Goal: Task Accomplishment & Management: Use online tool/utility

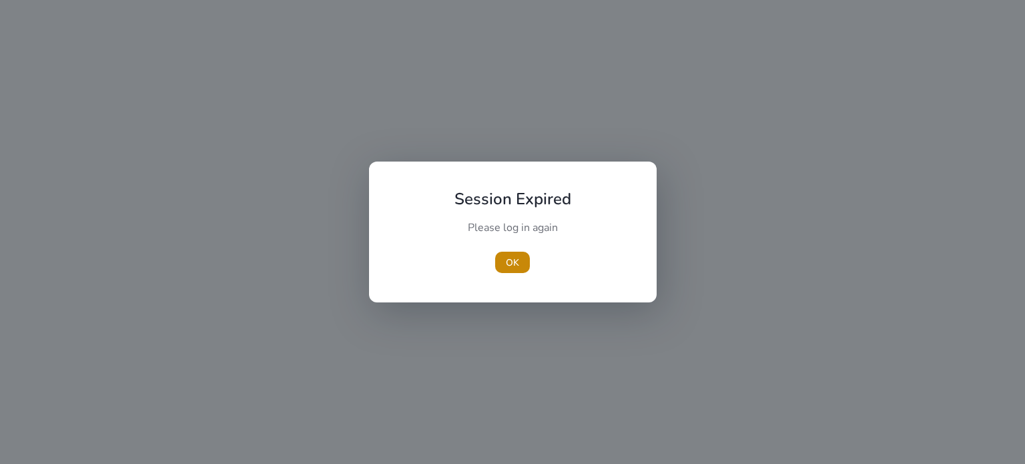
click at [493, 256] on div "OK" at bounding box center [513, 262] width 149 height 21
click at [506, 258] on span "OK" at bounding box center [512, 263] width 13 height 14
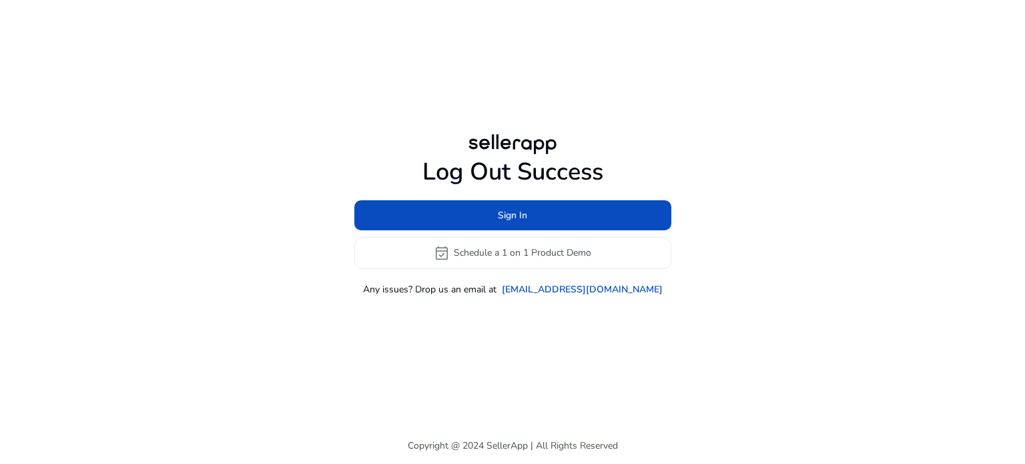
click at [547, 196] on div "Log Out Success Sign In event_available Schedule a 1 on 1 Product Demo Any issu…" at bounding box center [512, 227] width 317 height 138
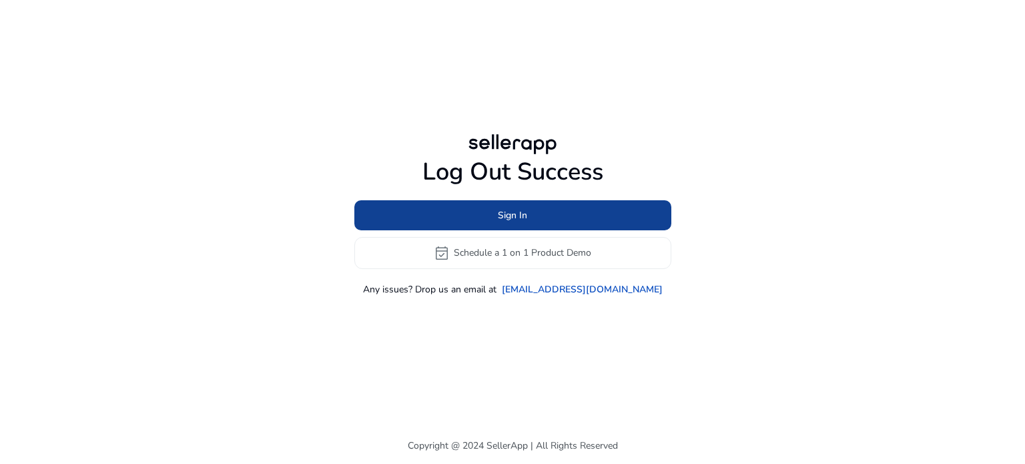
click at [545, 221] on span at bounding box center [512, 215] width 317 height 32
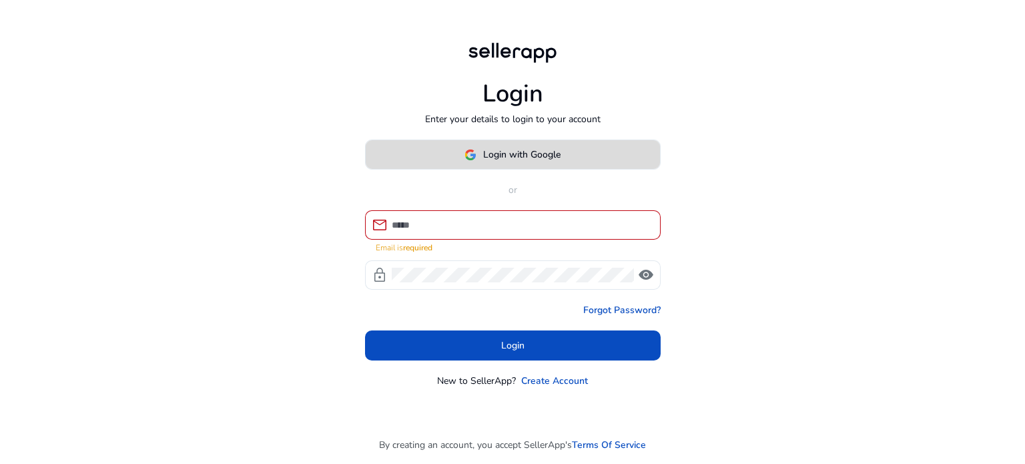
click at [527, 171] on span at bounding box center [513, 155] width 294 height 32
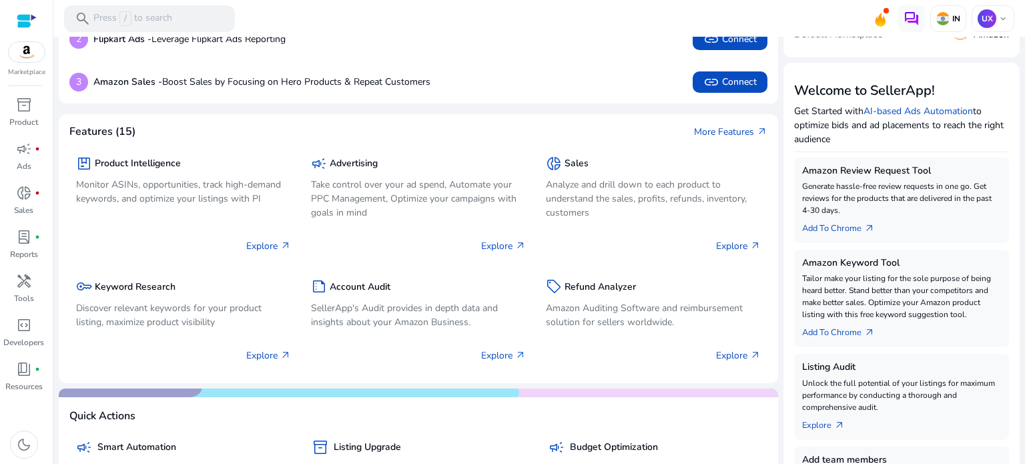
scroll to position [200, 0]
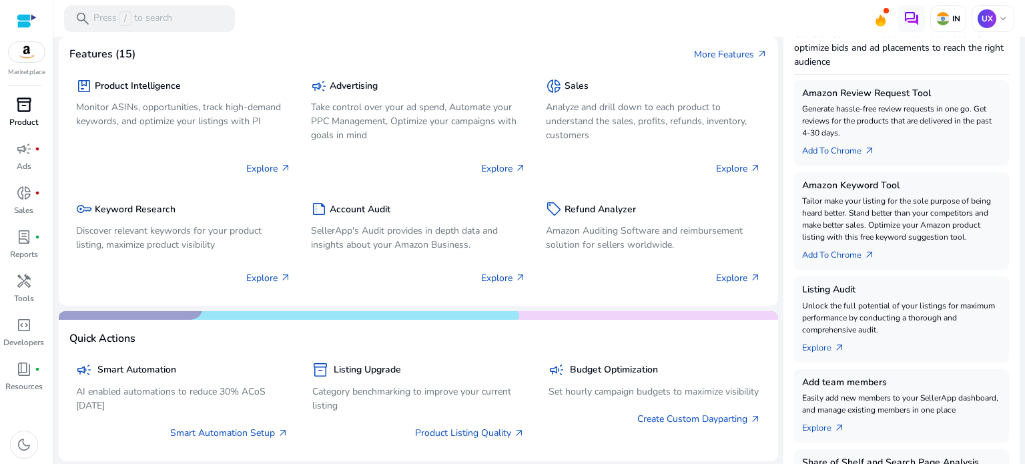
click at [24, 101] on span "inventory_2" at bounding box center [24, 105] width 16 height 16
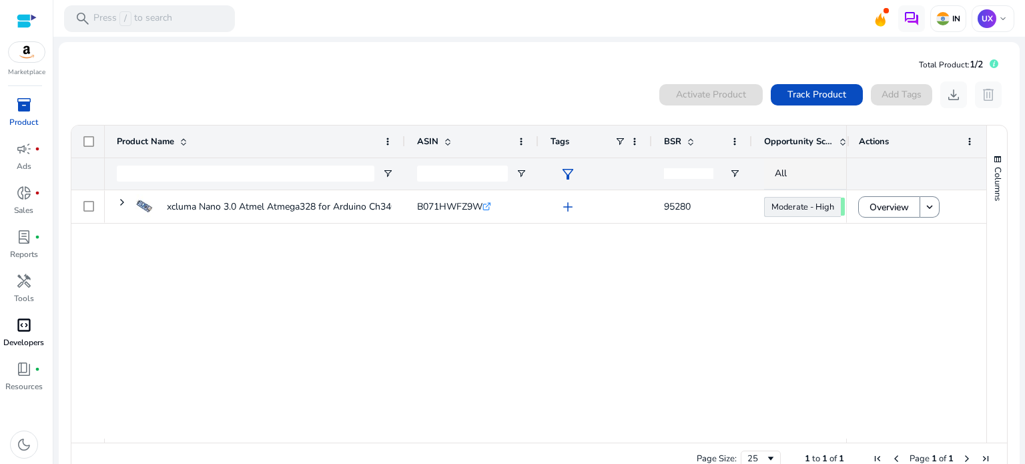
drag, startPoint x: 31, startPoint y: 290, endPoint x: 0, endPoint y: 320, distance: 43.0
click at [31, 289] on span "handyman" at bounding box center [24, 281] width 16 height 16
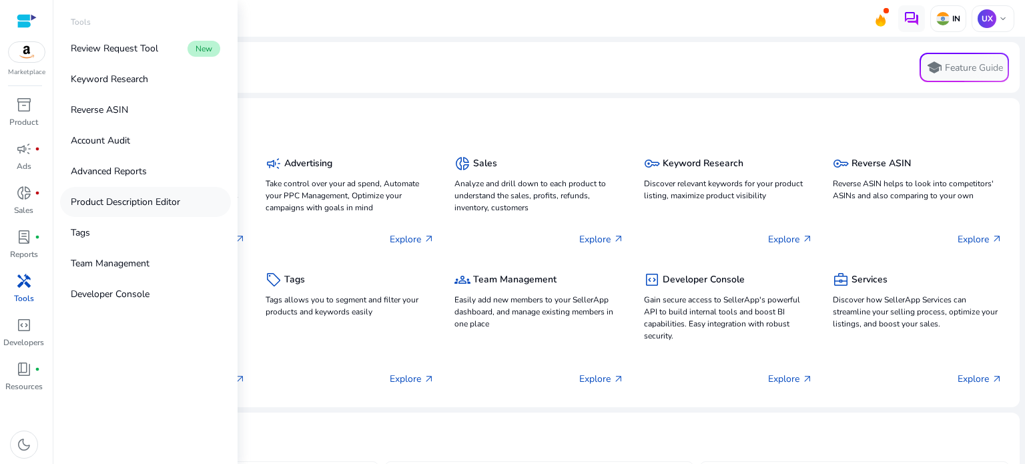
click at [168, 208] on p "Product Description Editor" at bounding box center [125, 202] width 109 height 14
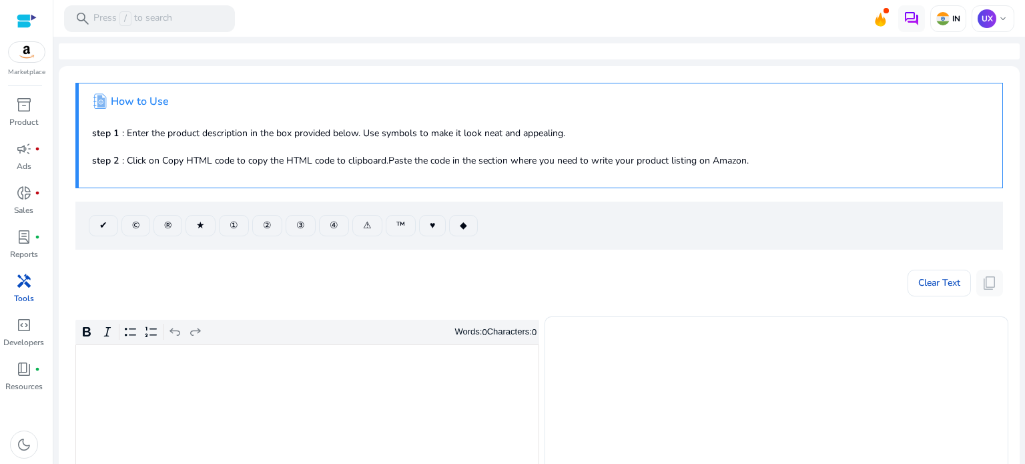
drag, startPoint x: 311, startPoint y: 403, endPoint x: 296, endPoint y: 384, distance: 24.2
click at [309, 404] on div "Rich Text Editor. Editing area: main. Press Alt+0 for help." at bounding box center [307, 445] width 464 height 202
